Goal: Task Accomplishment & Management: Manage account settings

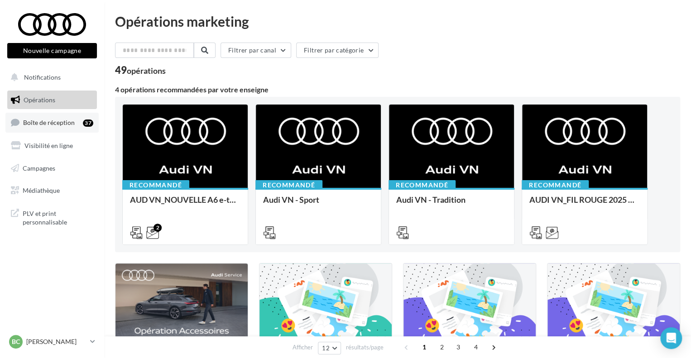
click at [67, 128] on link "Boîte de réception 37" at bounding box center [51, 122] width 93 height 19
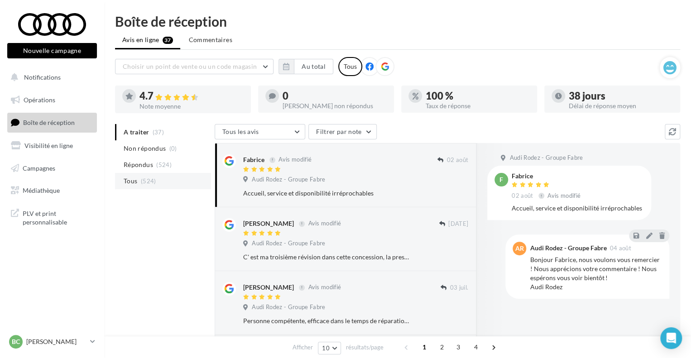
click at [143, 185] on li "Tous (524)" at bounding box center [163, 181] width 96 height 16
